Goal: Task Accomplishment & Management: Manage account settings

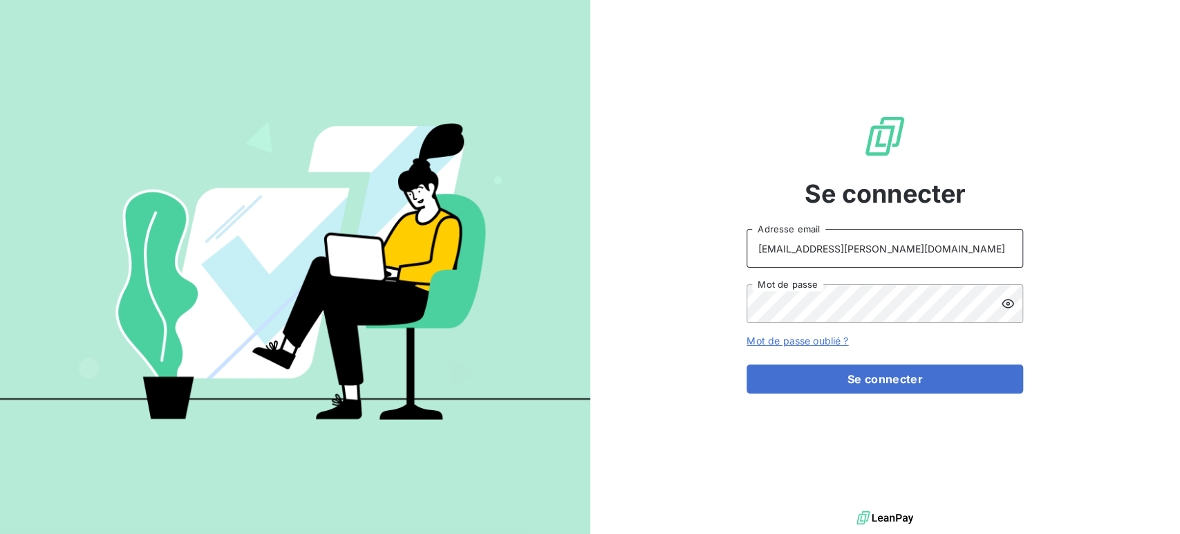
click at [865, 245] on input "[EMAIL_ADDRESS][PERSON_NAME][DOMAIN_NAME]" at bounding box center [884, 248] width 276 height 39
type input "recouvrement@serpe.fr"
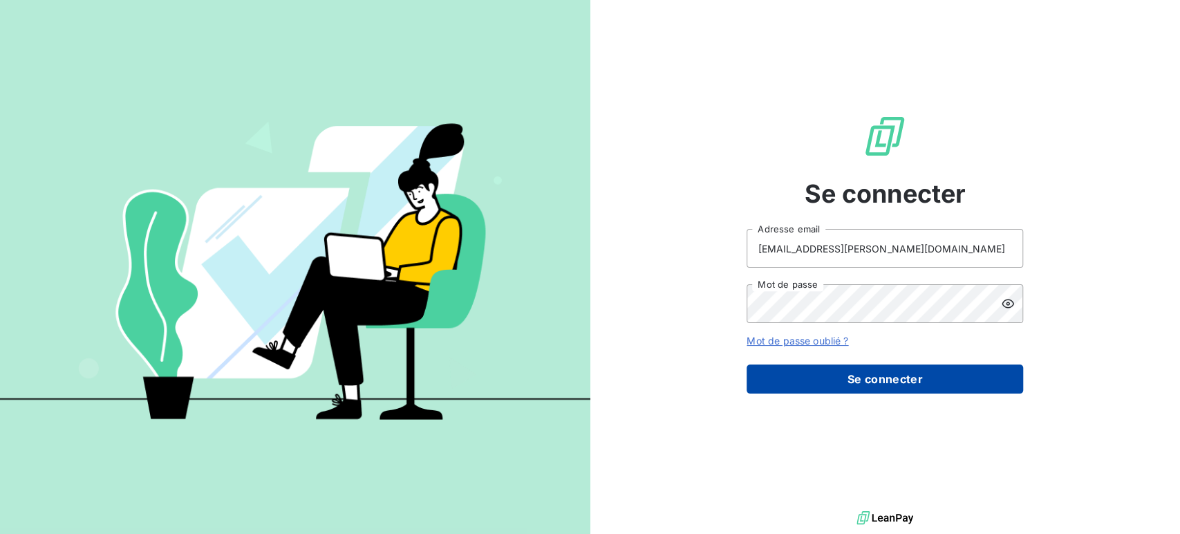
click at [832, 380] on button "Se connecter" at bounding box center [884, 378] width 276 height 29
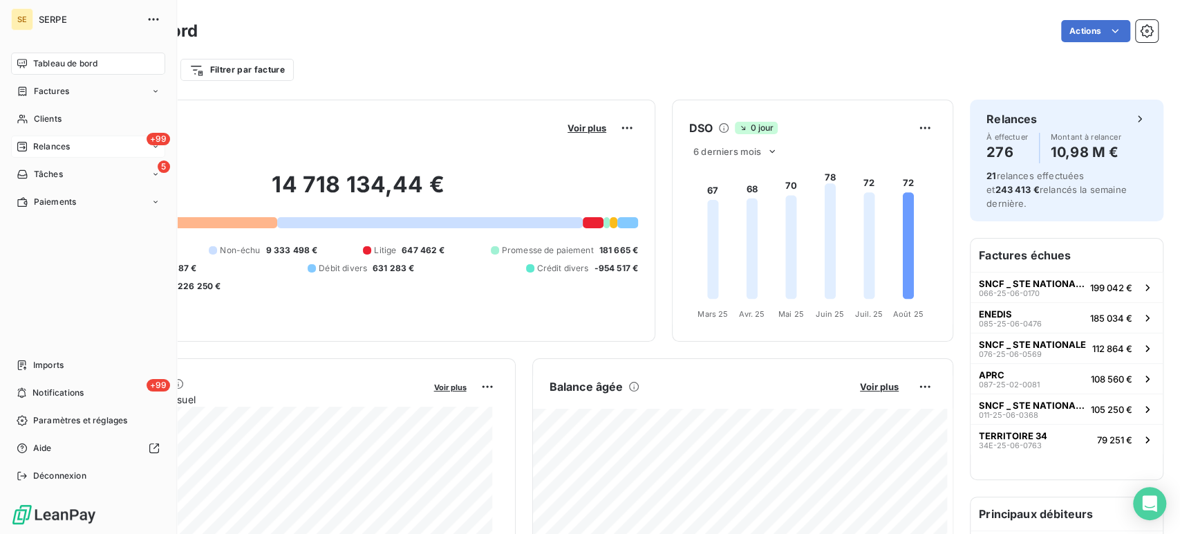
click at [63, 150] on span "Relances" at bounding box center [51, 146] width 37 height 12
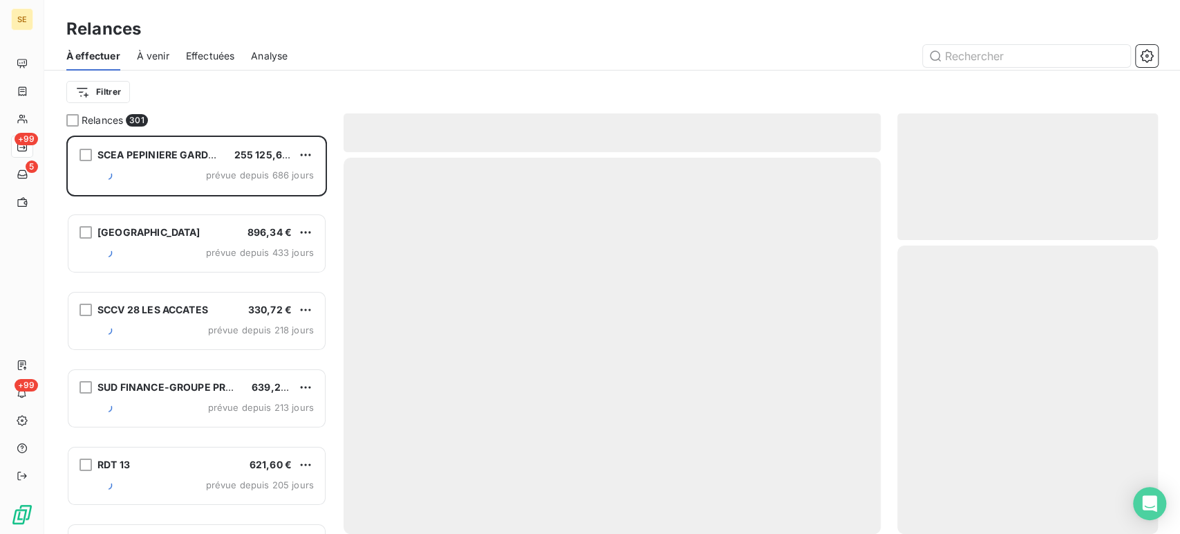
scroll to position [386, 249]
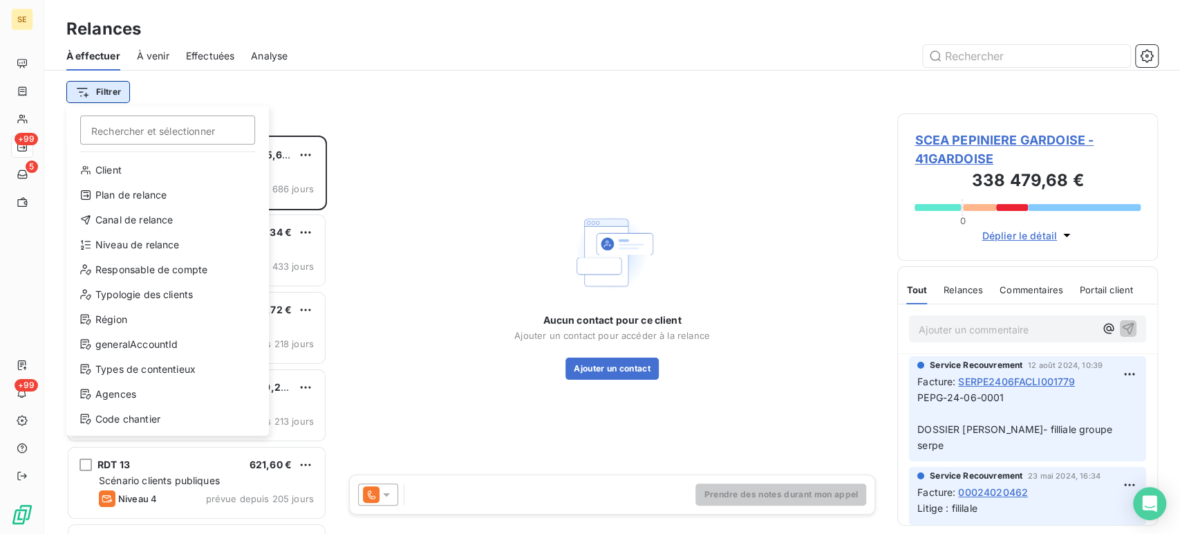
click at [102, 91] on html "SE +99 5 +99 Relances À effectuer À venir Effectuées Analyse Filtrer Rechercher…" at bounding box center [590, 267] width 1180 height 534
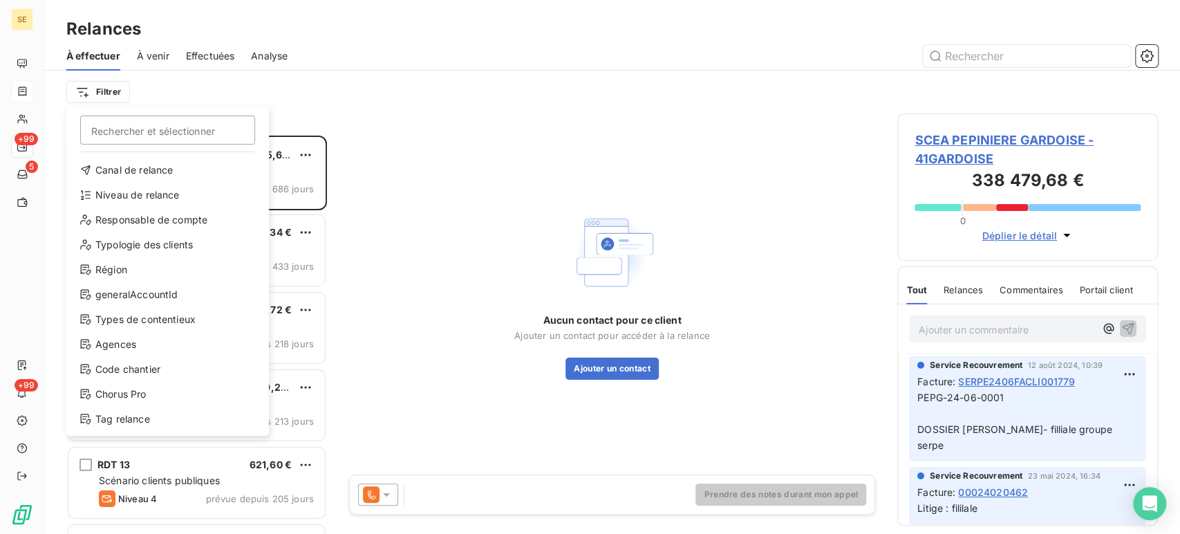
click at [22, 89] on html "SE +99 5 +99 Relances À effectuer À venir Effectuées Analyse Filtrer Rechercher…" at bounding box center [590, 267] width 1180 height 534
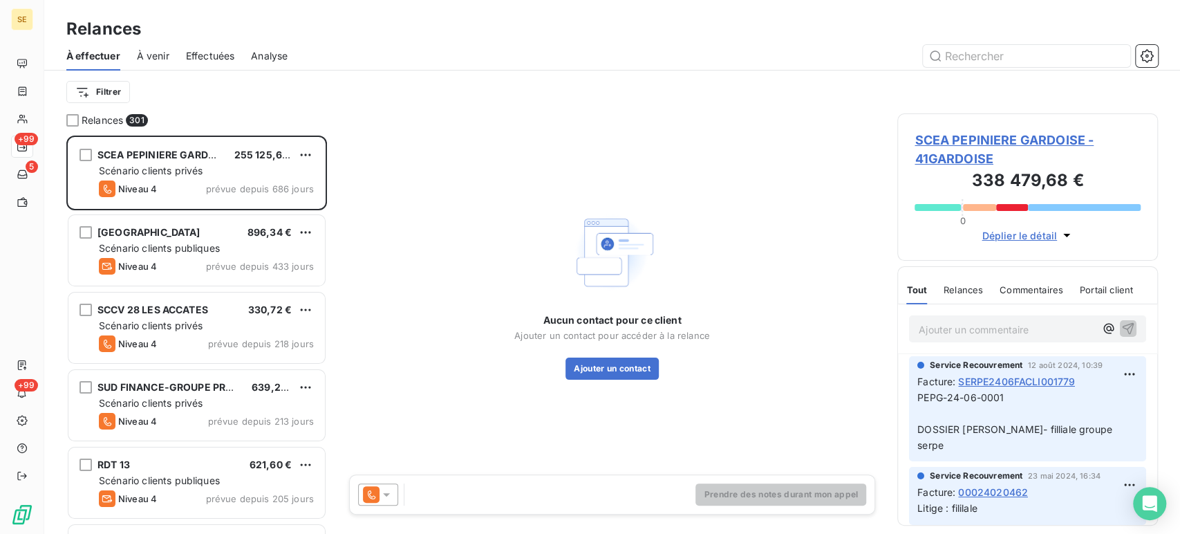
click at [162, 55] on span "À venir" at bounding box center [153, 56] width 32 height 14
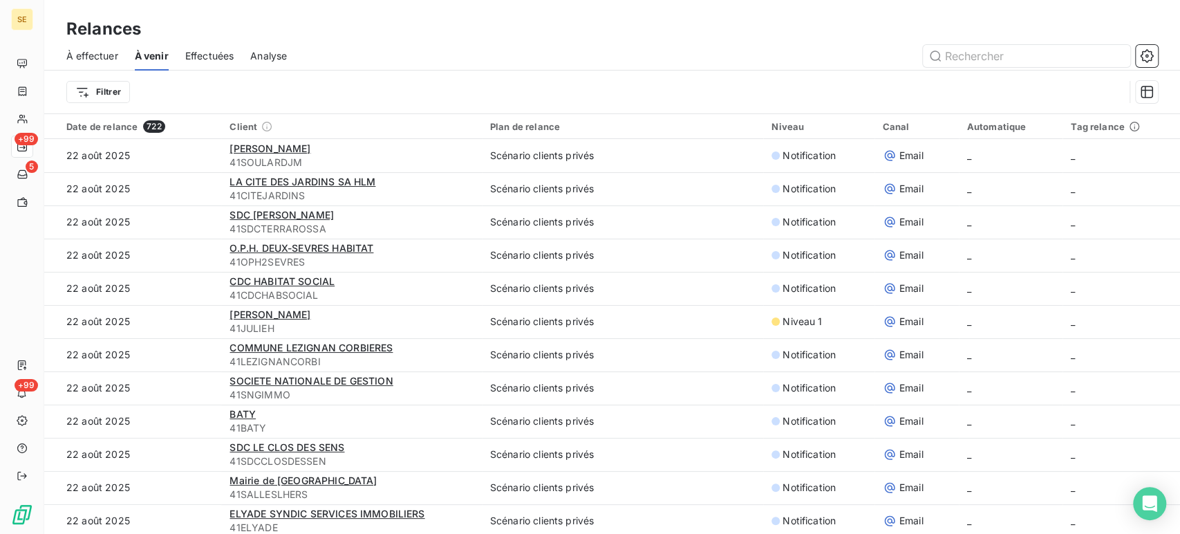
click at [223, 52] on span "Effectuées" at bounding box center [209, 56] width 49 height 14
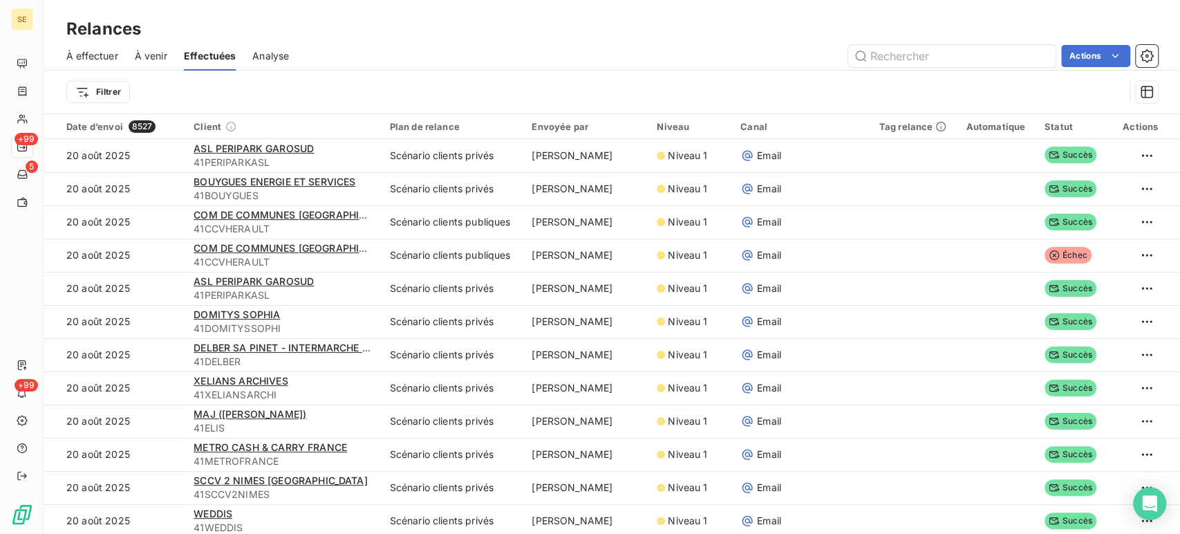
click at [281, 57] on span "Analyse" at bounding box center [270, 56] width 37 height 14
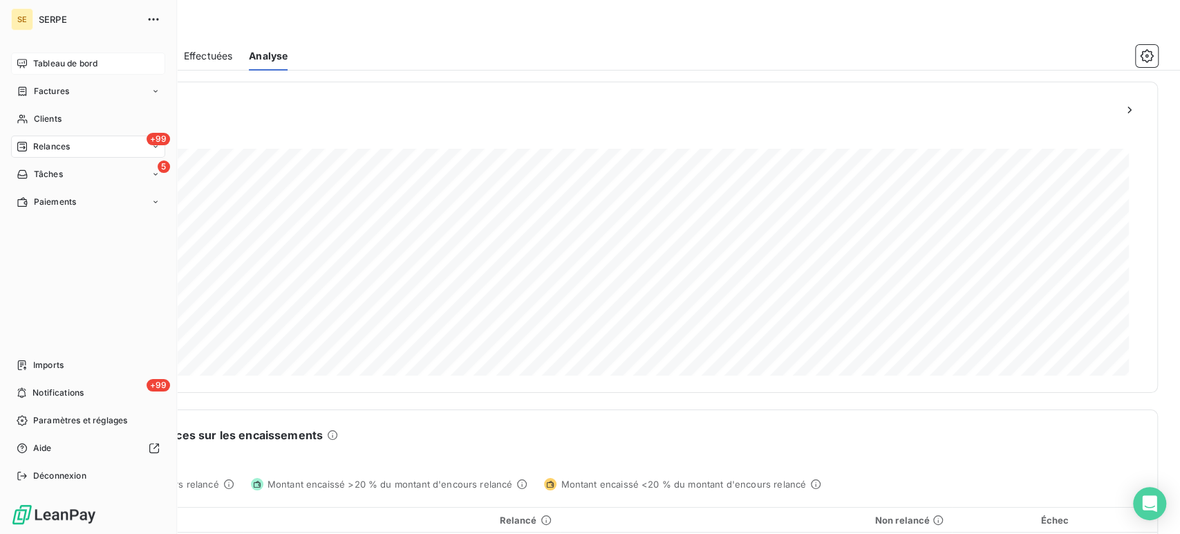
click at [64, 59] on span "Tableau de bord" at bounding box center [65, 63] width 64 height 12
